Goal: Use online tool/utility: Utilize a website feature to perform a specific function

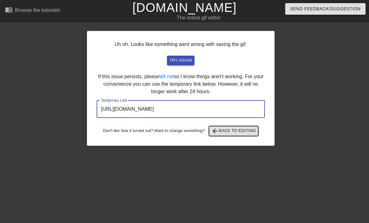
click at [229, 134] on button "arrow_back Back to Editing" at bounding box center [234, 131] width 50 height 10
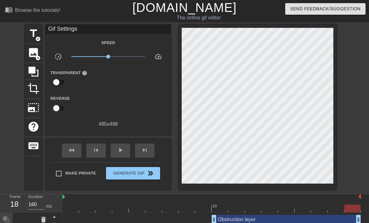
click at [166, 11] on link "[DOMAIN_NAME]" at bounding box center [184, 8] width 104 height 14
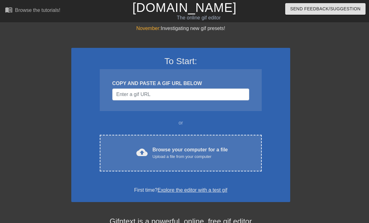
click at [199, 154] on div "Upload a file from your computer" at bounding box center [190, 157] width 75 height 6
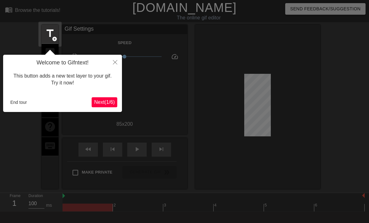
scroll to position [15, 0]
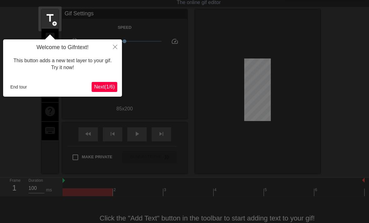
click at [22, 83] on button "End tour" at bounding box center [19, 86] width 22 height 9
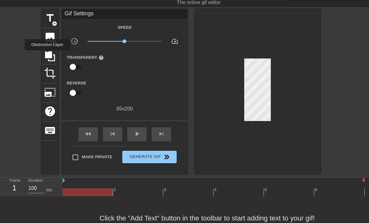
click at [48, 55] on icon at bounding box center [50, 56] width 10 height 10
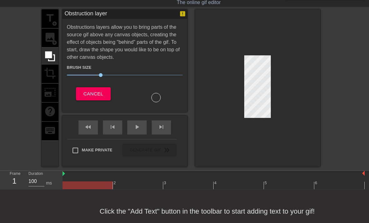
click at [50, 35] on div "title add_circle image add_circle crop photo_size_select_large help keyboard" at bounding box center [50, 87] width 17 height 157
click at [48, 38] on div "title add_circle image add_circle crop photo_size_select_large help keyboard" at bounding box center [50, 87] width 17 height 157
click at [51, 38] on div "title add_circle image add_circle crop photo_size_select_large help keyboard" at bounding box center [50, 87] width 17 height 157
click at [54, 36] on div "title add_circle image add_circle crop photo_size_select_large help keyboard" at bounding box center [50, 87] width 17 height 157
click at [53, 41] on div "title add_circle image add_circle crop photo_size_select_large help keyboard" at bounding box center [50, 87] width 17 height 157
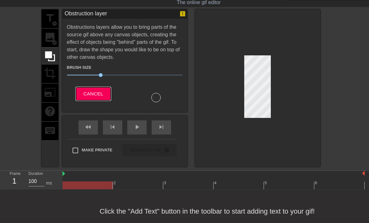
click at [97, 99] on button "Cancel" at bounding box center [93, 93] width 35 height 13
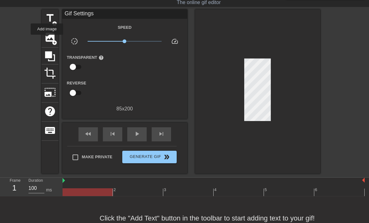
click at [47, 39] on span "image" at bounding box center [50, 37] width 12 height 12
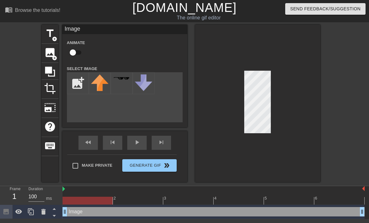
click at [79, 86] on input "file" at bounding box center [77, 83] width 21 height 21
type input "C:\fakepath\1217.gif"
click at [98, 80] on img at bounding box center [100, 79] width 18 height 10
click at [96, 81] on img at bounding box center [100, 79] width 18 height 10
click at [97, 83] on img at bounding box center [100, 79] width 18 height 10
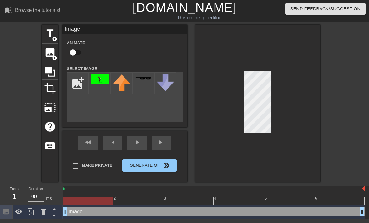
click at [97, 77] on img at bounding box center [100, 79] width 18 height 10
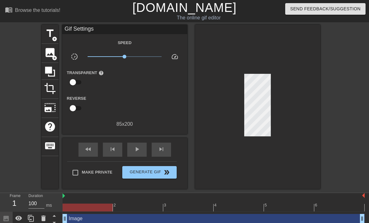
click at [132, 110] on div "Reverse" at bounding box center [124, 104] width 125 height 20
click at [48, 53] on span "image" at bounding box center [50, 53] width 12 height 12
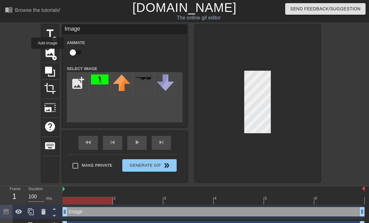
click at [98, 76] on img at bounding box center [100, 79] width 18 height 10
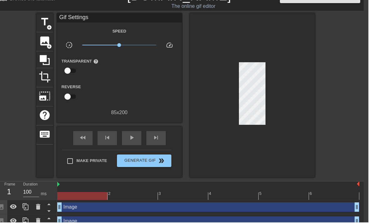
scroll to position [12, 5]
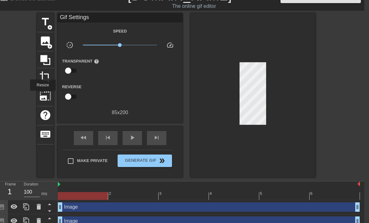
click at [43, 95] on span "photo_size_select_large" at bounding box center [45, 96] width 12 height 12
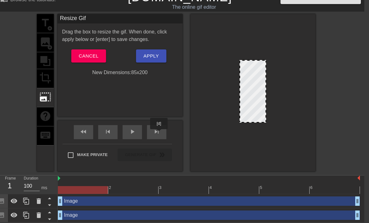
click at [160, 134] on span "skip_next" at bounding box center [157, 132] width 8 height 8
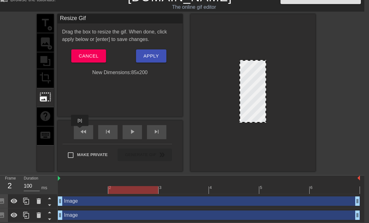
click at [80, 130] on span "fast_rewind" at bounding box center [84, 132] width 8 height 8
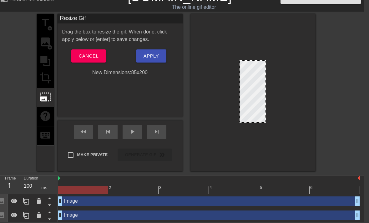
click at [120, 48] on div "Drag the box to resize the gif. When done, click apply below or [enter] to save…" at bounding box center [120, 52] width 116 height 48
click at [136, 31] on div "Drag the box to resize the gif. When done, click apply below or [enter] to save…" at bounding box center [120, 35] width 125 height 15
click at [133, 128] on span "play_arrow" at bounding box center [133, 132] width 8 height 8
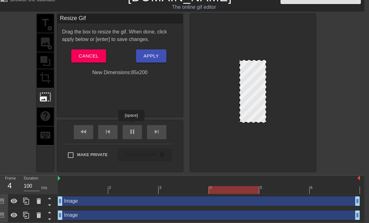
click at [132, 125] on div "pause" at bounding box center [132, 132] width 19 height 14
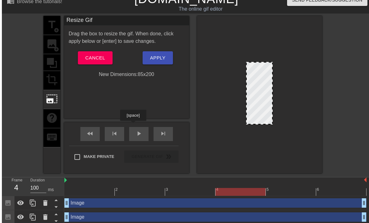
scroll to position [6, 0]
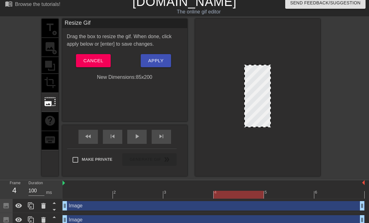
click at [143, 76] on div "New Dimensions: 85 x 200" at bounding box center [124, 78] width 125 height 8
click at [135, 78] on div "New Dimensions: 85 x 200" at bounding box center [124, 78] width 125 height 8
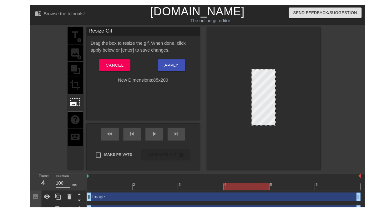
scroll to position [9, 0]
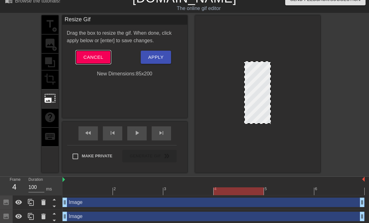
click at [97, 60] on span "Cancel" at bounding box center [94, 57] width 20 height 8
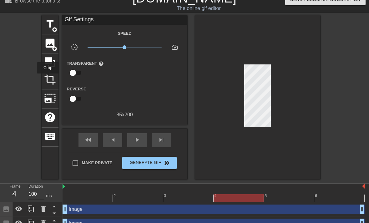
click at [48, 78] on span "crop" at bounding box center [50, 79] width 12 height 12
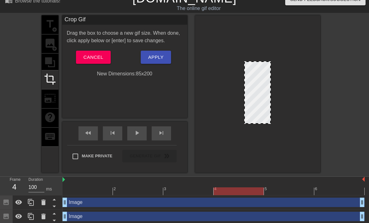
click at [48, 98] on div "title add_circle image add_circle crop photo_size_select_large help keyboard" at bounding box center [50, 93] width 17 height 157
click at [49, 99] on div "title add_circle image add_circle crop photo_size_select_large help keyboard" at bounding box center [50, 93] width 17 height 157
click at [43, 63] on div "title add_circle image add_circle crop photo_size_select_large help keyboard" at bounding box center [50, 93] width 17 height 157
click at [51, 61] on div "title add_circle image add_circle crop photo_size_select_large help keyboard" at bounding box center [50, 93] width 17 height 157
click at [52, 48] on div "title add_circle image add_circle crop photo_size_select_large help keyboard" at bounding box center [50, 93] width 17 height 157
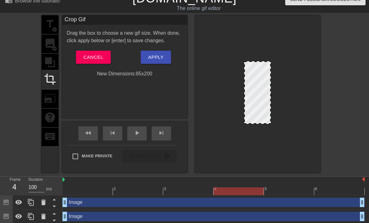
click at [51, 59] on div "title add_circle image add_circle crop photo_size_select_large help keyboard" at bounding box center [50, 93] width 17 height 157
click at [89, 58] on span "Cancel" at bounding box center [94, 57] width 20 height 8
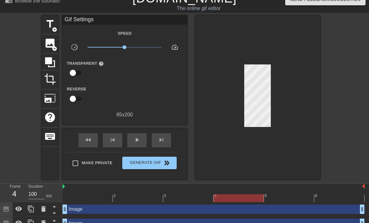
click at [53, 51] on div "image add_circle" at bounding box center [50, 43] width 17 height 19
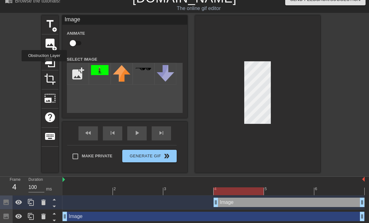
click at [45, 66] on icon at bounding box center [50, 62] width 12 height 12
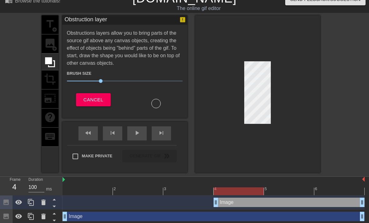
click at [47, 23] on div "title add_circle image add_circle crop photo_size_select_large help keyboard" at bounding box center [50, 93] width 17 height 157
click at [50, 109] on div "title add_circle image add_circle crop photo_size_select_large help keyboard" at bounding box center [50, 93] width 17 height 157
click at [52, 95] on div "title add_circle image add_circle crop photo_size_select_large help keyboard" at bounding box center [50, 93] width 17 height 157
click at [96, 97] on span "Cancel" at bounding box center [94, 100] width 20 height 8
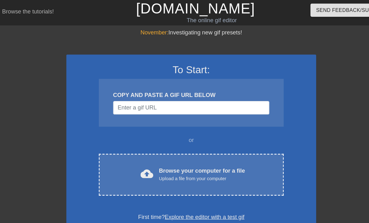
click at [225, 141] on div "cloud_upload Browse your computer for a file Upload a file from your computer C…" at bounding box center [181, 153] width 162 height 37
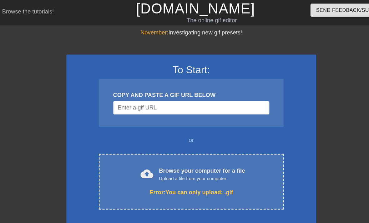
click at [192, 157] on div "Upload a file from your computer" at bounding box center [190, 157] width 75 height 6
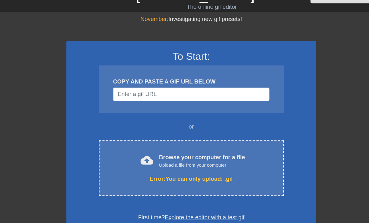
scroll to position [5, 0]
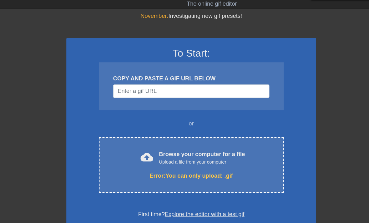
click at [185, 145] on div "cloud_upload Browse your computer for a file Upload a file from your computer E…" at bounding box center [181, 154] width 162 height 49
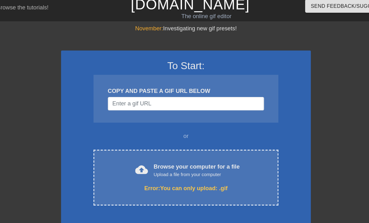
scroll to position [0, 0]
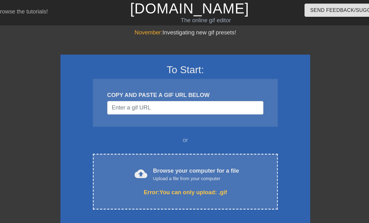
click at [186, 159] on div "Upload a file from your computer" at bounding box center [190, 157] width 75 height 6
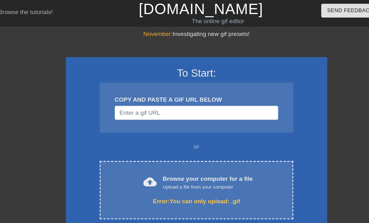
click at [278, 55] on div "November: Investigating new gif presets! To Start: COPY AND PASTE A GIF URL BEL…" at bounding box center [184, 184] width 369 height 318
click at [188, 152] on div "Browse your computer for a file Upload a file from your computer" at bounding box center [190, 153] width 75 height 14
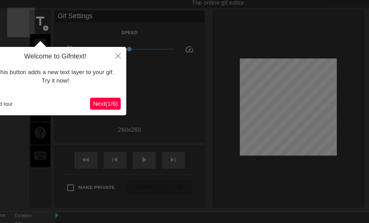
click at [10, 98] on button "End tour" at bounding box center [19, 102] width 22 height 9
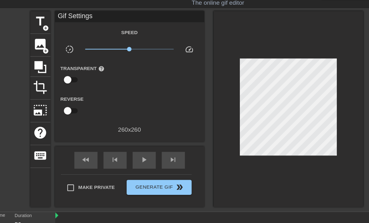
click at [44, 83] on span "crop" at bounding box center [50, 89] width 12 height 12
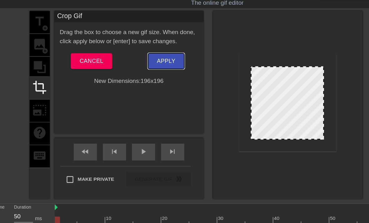
click at [148, 63] on span "Apply" at bounding box center [155, 67] width 15 height 8
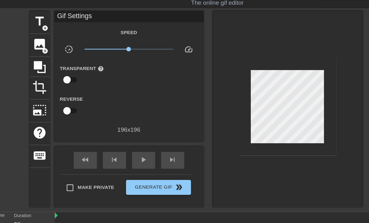
click at [55, 76] on input "checkbox" at bounding box center [73, 82] width 36 height 12
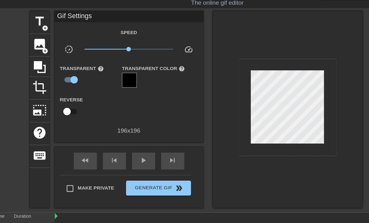
click at [61, 76] on input "checkbox" at bounding box center [79, 82] width 36 height 12
checkbox input "false"
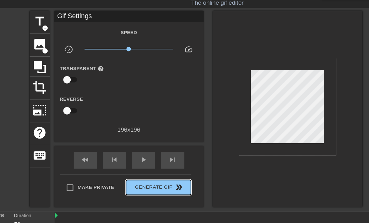
click at [151, 166] on button "Generate Gif double_arrow" at bounding box center [149, 172] width 54 height 13
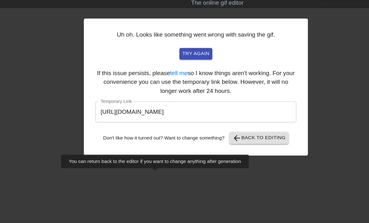
click at [221, 100] on input "https://www.gifntext.com/temp_generations/JWpUxFAS.gif" at bounding box center [181, 109] width 168 height 18
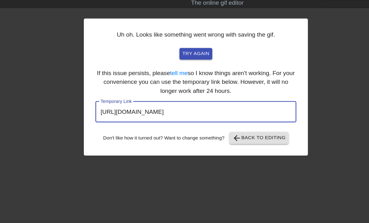
click at [227, 100] on input "https://www.gifntext.com/temp_generations/JWpUxFAS.gif" at bounding box center [181, 109] width 168 height 18
click at [226, 100] on input "https://www.gifntext.com/temp_generations/JWpUxFAS.gif" at bounding box center [181, 109] width 168 height 18
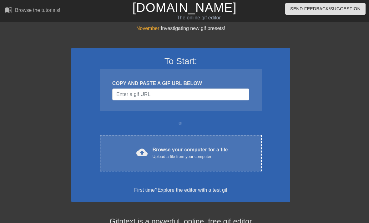
click at [175, 164] on div "cloud_upload Browse your computer for a file Upload a file from your computer C…" at bounding box center [181, 153] width 162 height 37
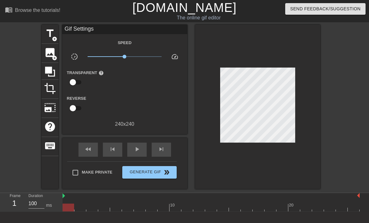
click at [76, 85] on input "checkbox" at bounding box center [73, 82] width 36 height 12
checkbox input "true"
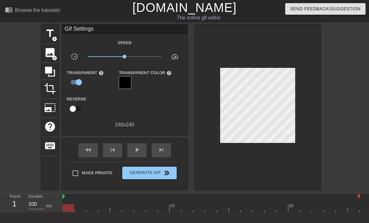
click at [127, 83] on div at bounding box center [125, 82] width 13 height 13
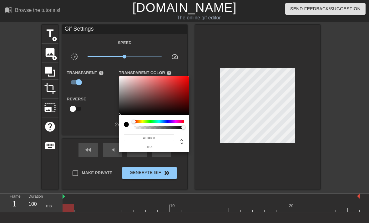
type input "0"
click at [203, 165] on div at bounding box center [184, 111] width 369 height 223
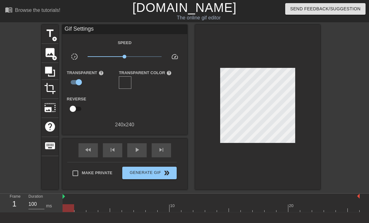
click at [138, 150] on span "play_arrow" at bounding box center [137, 150] width 8 height 8
click at [141, 150] on div "pause" at bounding box center [136, 150] width 19 height 14
click at [52, 72] on icon at bounding box center [50, 72] width 12 height 12
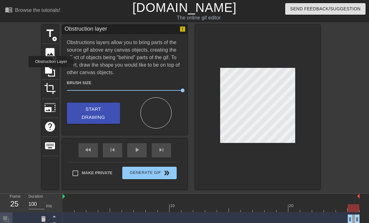
click at [137, 150] on span "play_arrow" at bounding box center [137, 150] width 8 height 8
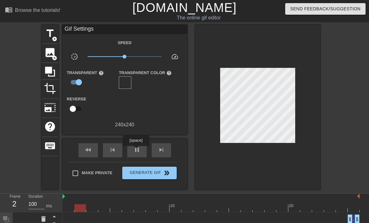
click at [141, 153] on div "pause" at bounding box center [136, 150] width 19 height 14
click at [123, 79] on div at bounding box center [125, 82] width 13 height 13
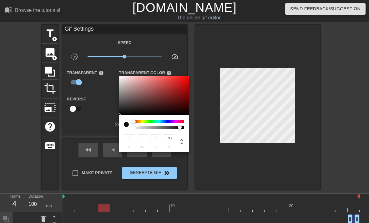
type input "1"
click at [237, 56] on div at bounding box center [184, 111] width 369 height 223
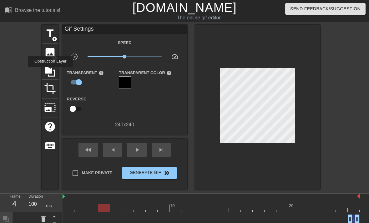
click at [51, 71] on icon at bounding box center [50, 72] width 10 height 10
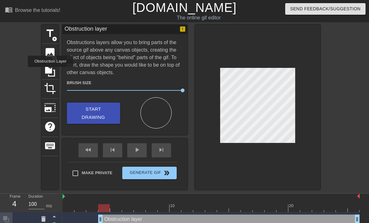
click at [94, 148] on div "fast_rewind" at bounding box center [88, 150] width 19 height 14
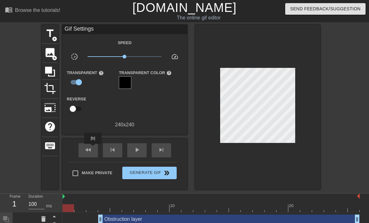
click at [137, 153] on span "play_arrow" at bounding box center [137, 150] width 8 height 8
click at [136, 147] on span "pause" at bounding box center [137, 150] width 8 height 8
click at [90, 150] on span "fast_rewind" at bounding box center [88, 150] width 8 height 8
